Goal: Navigation & Orientation: Find specific page/section

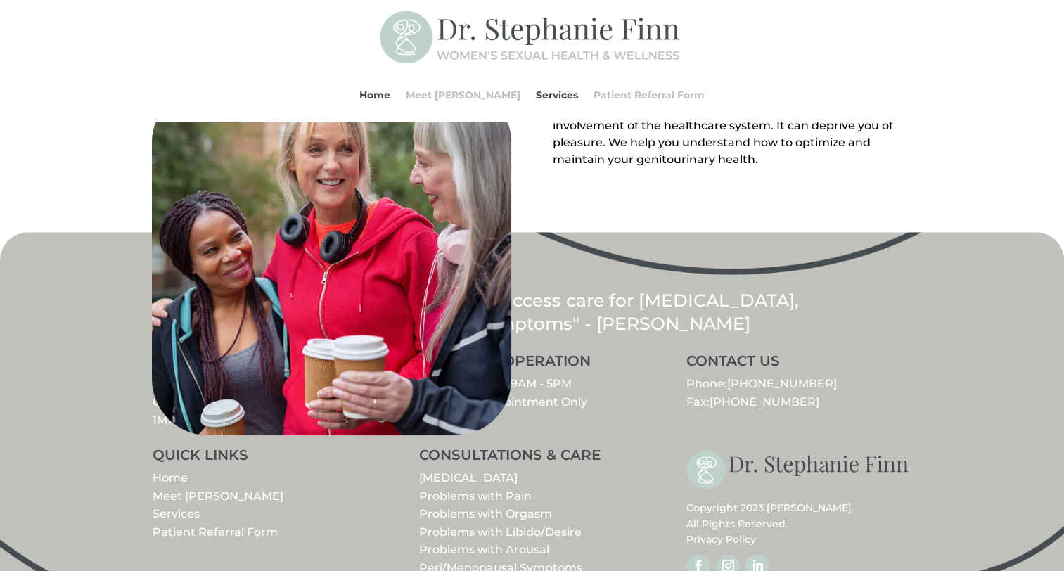
scroll to position [1617, 0]
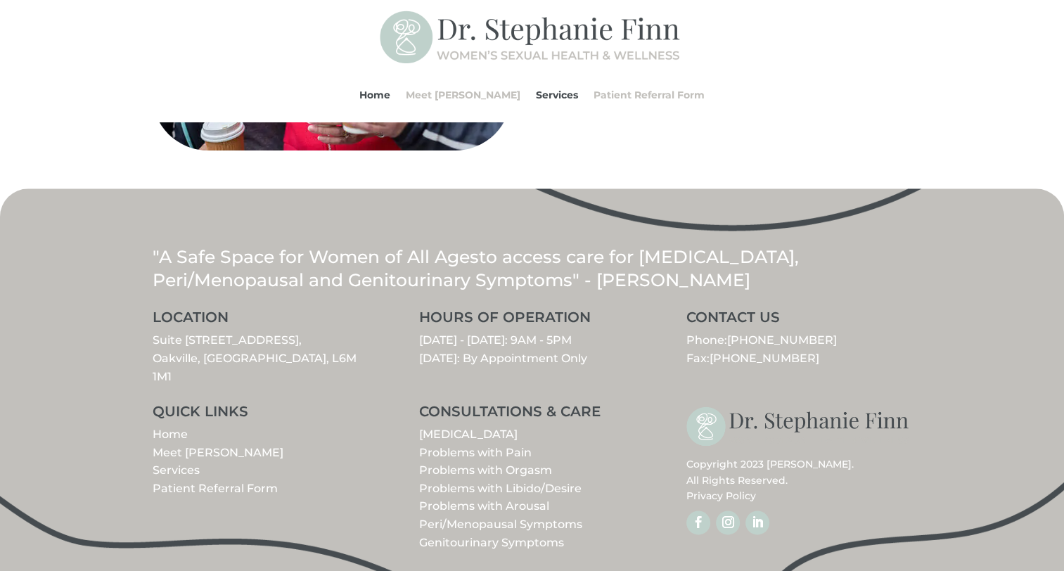
click at [217, 446] on link "Meet [PERSON_NAME]" at bounding box center [218, 452] width 131 height 13
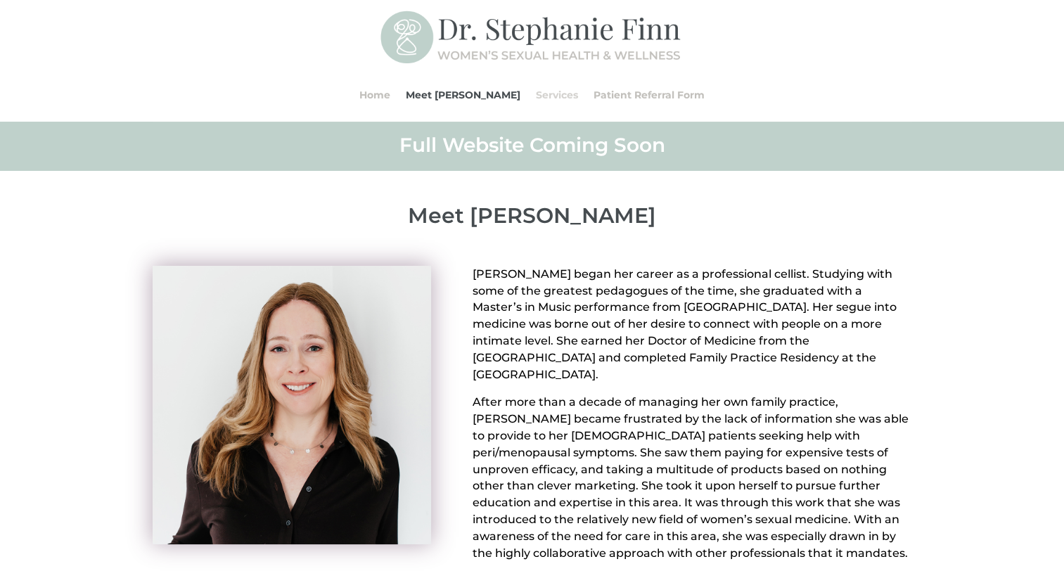
click at [543, 92] on link "Services" at bounding box center [557, 94] width 42 height 53
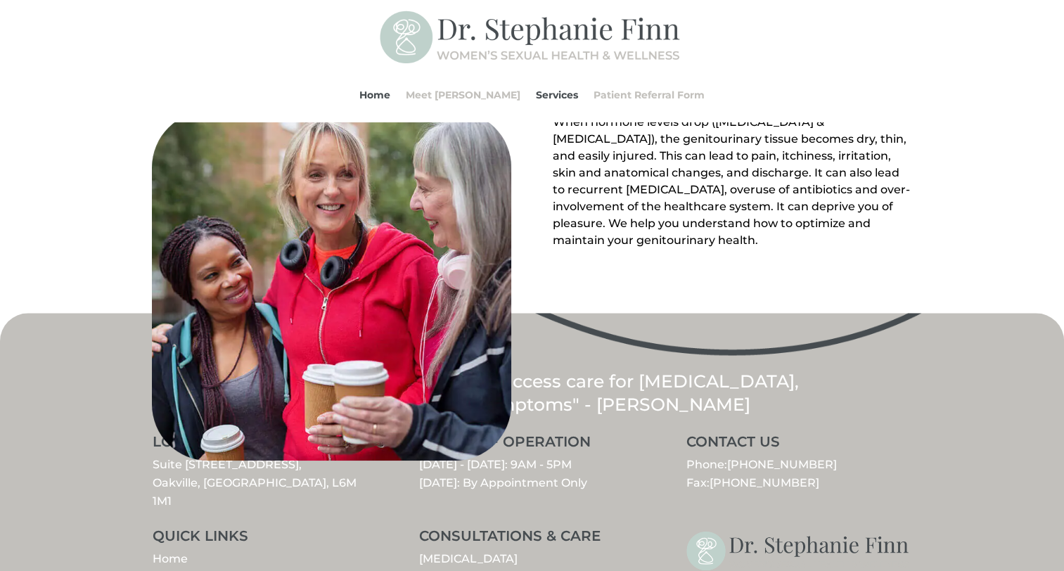
scroll to position [1146, 0]
